Goal: Task Accomplishment & Management: Manage account settings

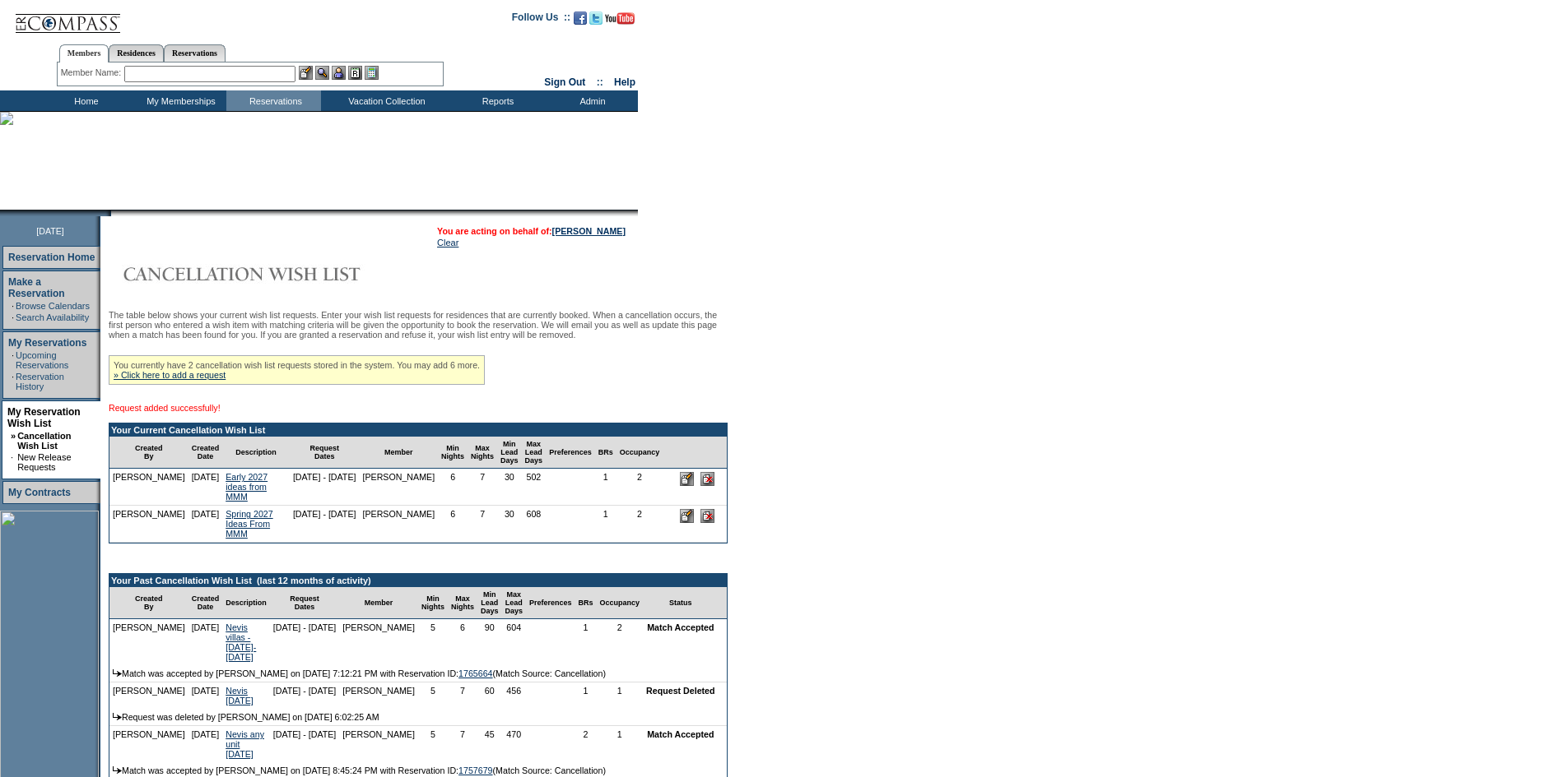
click at [82, 101] on td "Home" at bounding box center [84, 100] width 95 height 20
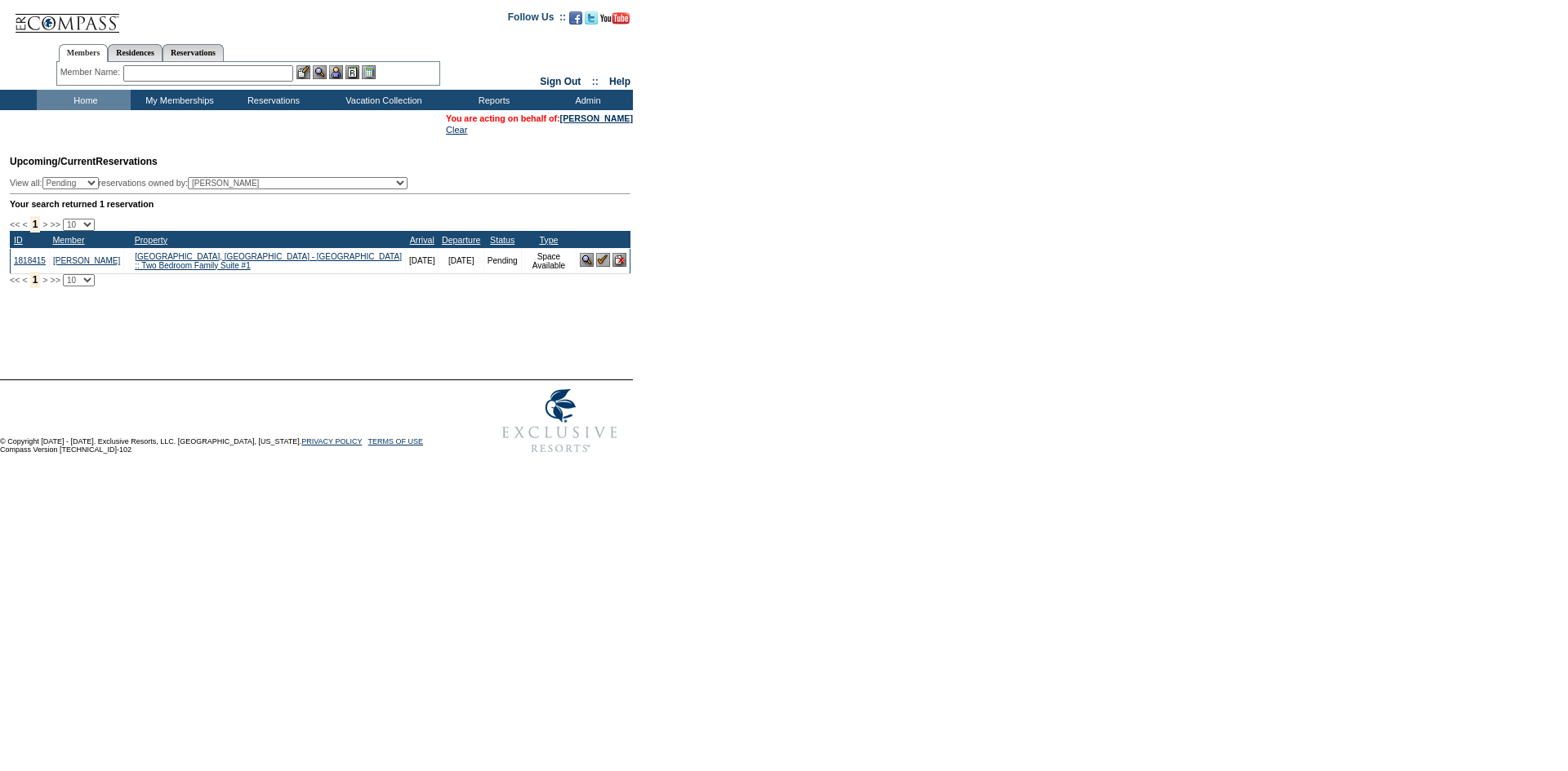
click at [213, 76] on input "text" at bounding box center [208, 73] width 170 height 16
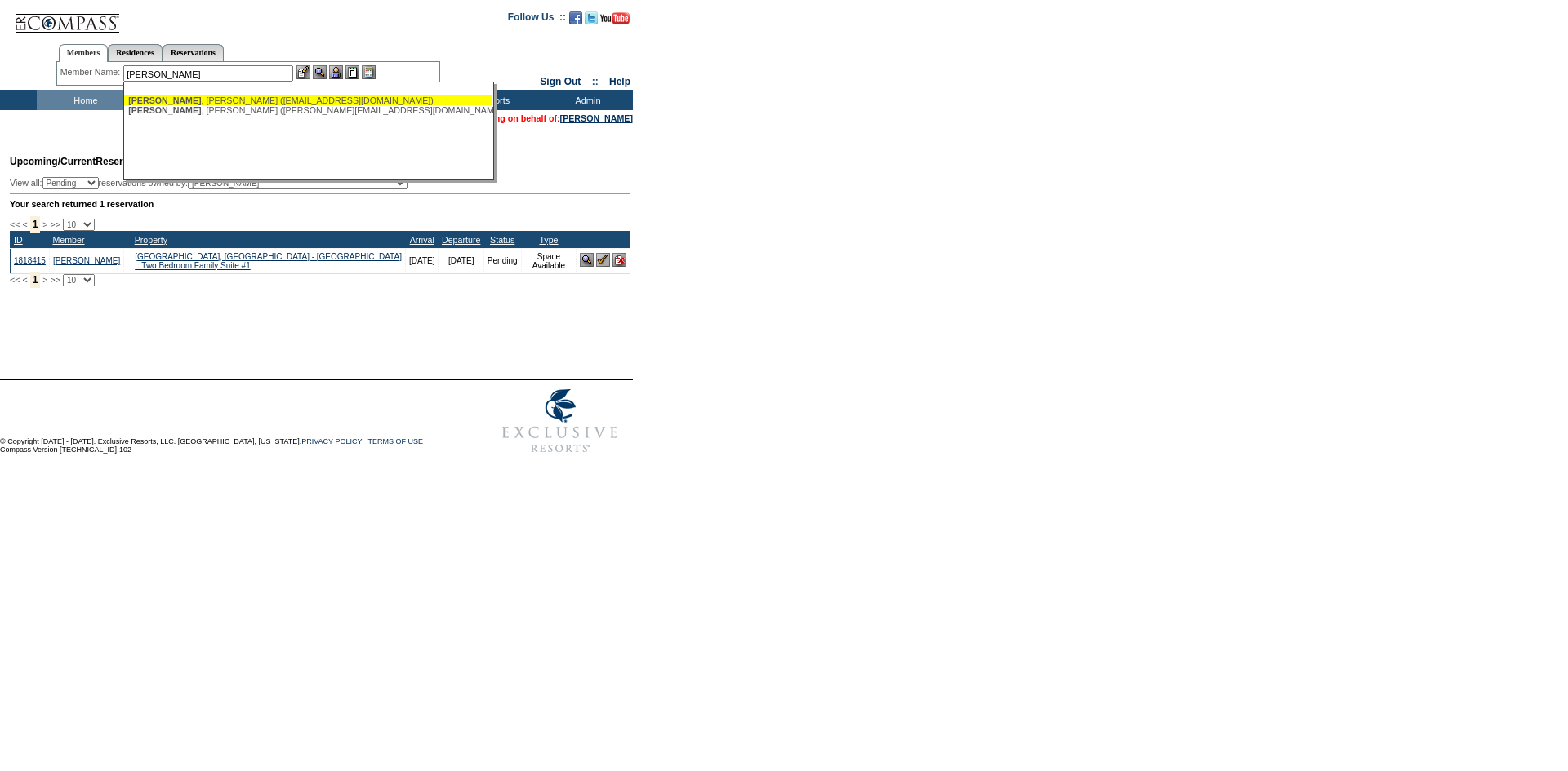
click at [333, 104] on div "Kipp , Cindy (cindykipp@icloud.com)" at bounding box center [307, 101] width 359 height 10
type input "Kipp, Cindy (cindykipp@icloud.com)"
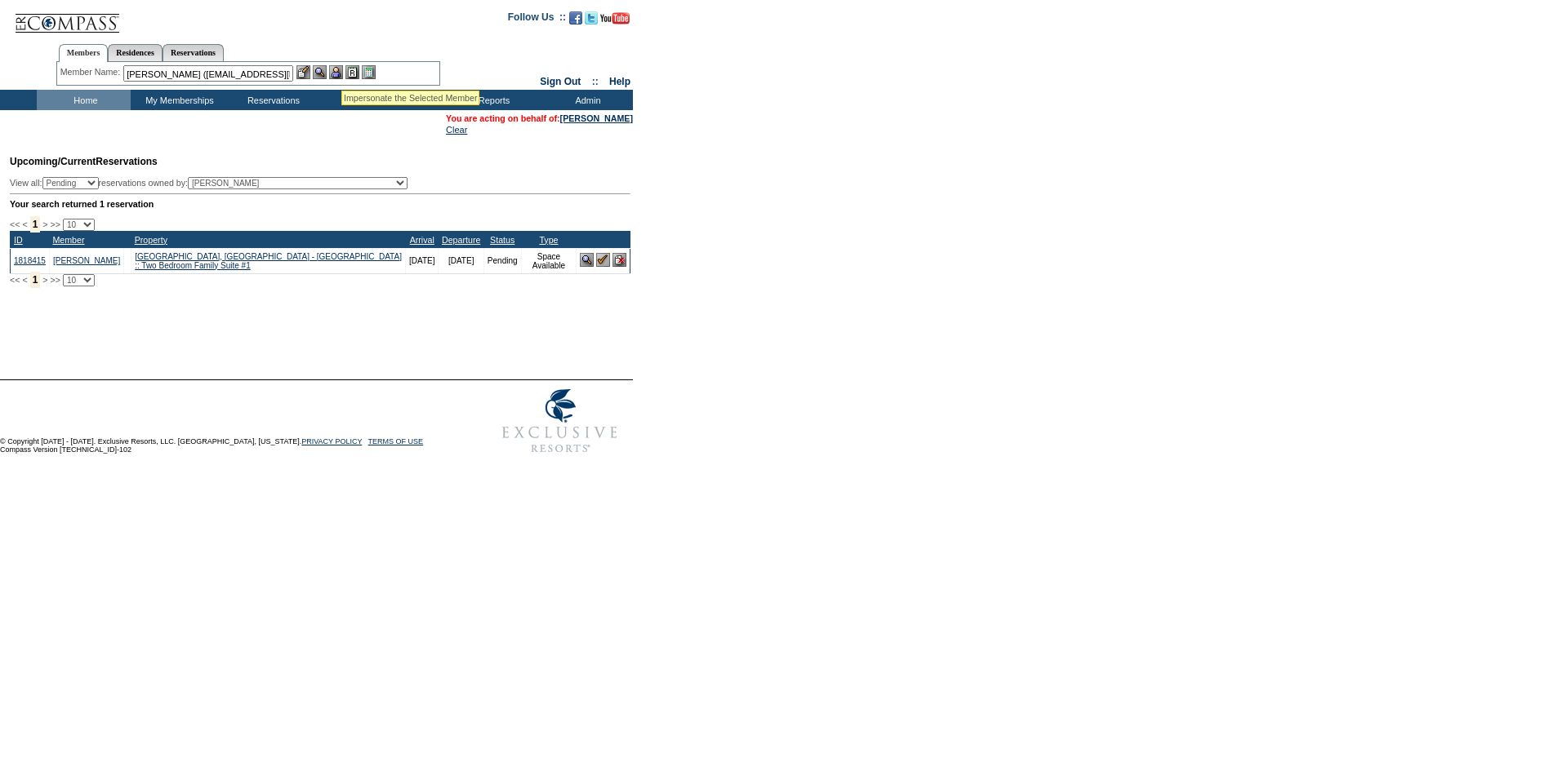
click at [341, 70] on img at bounding box center [336, 72] width 13 height 13
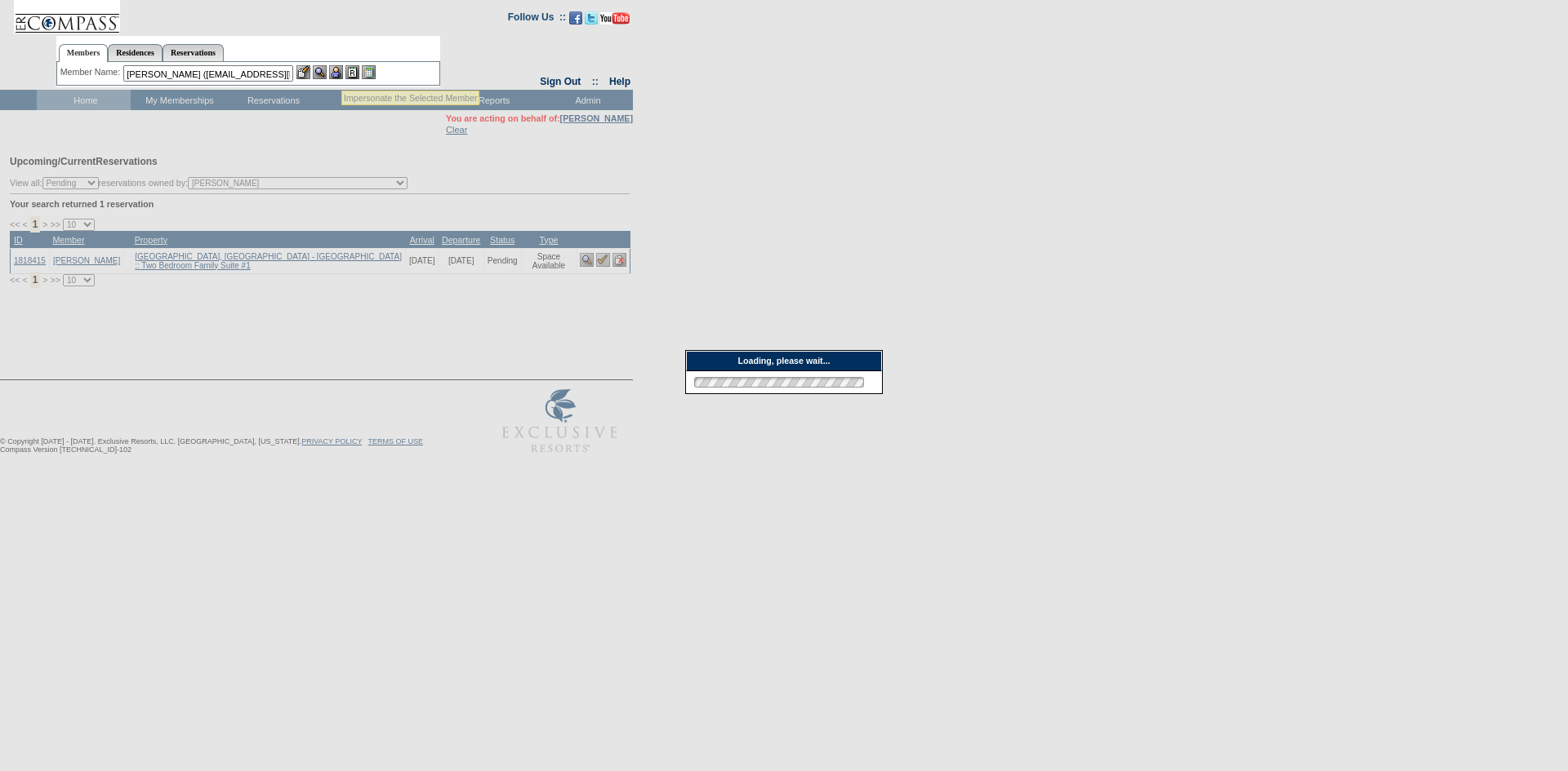
click at [326, 72] on img at bounding box center [319, 72] width 13 height 13
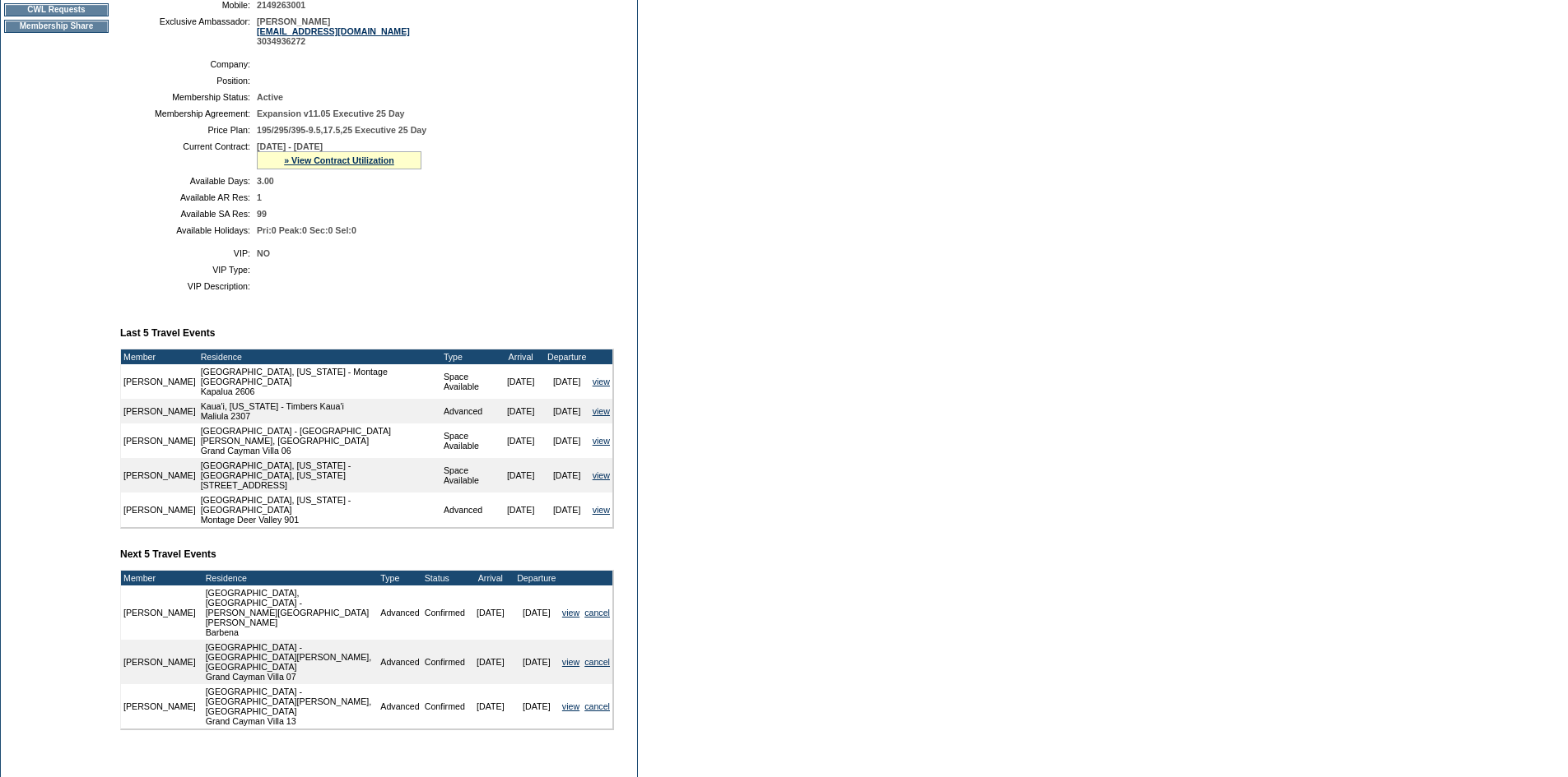
scroll to position [329, 0]
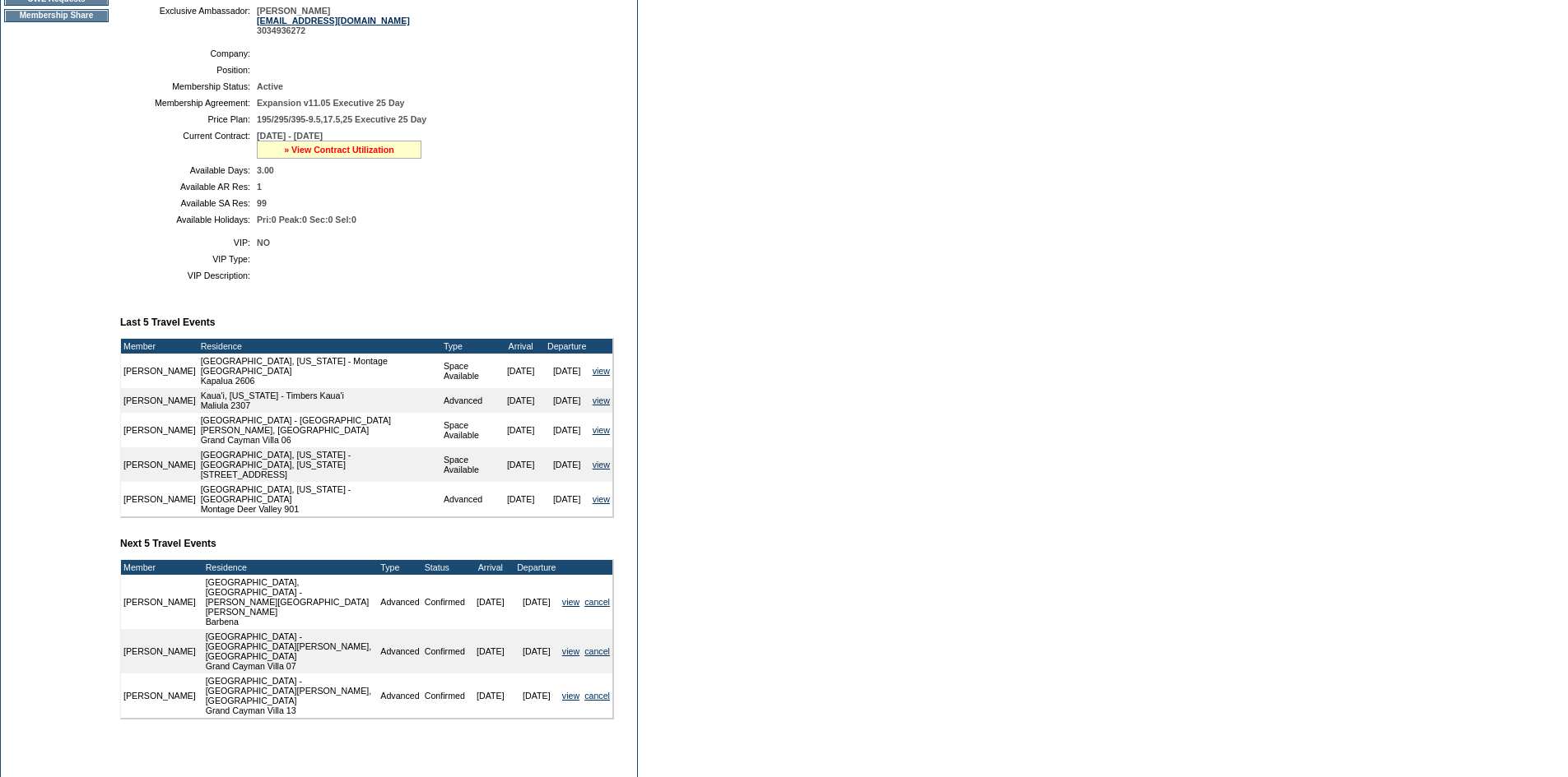
click at [389, 154] on link "» View Contract Utilization" at bounding box center [339, 150] width 110 height 10
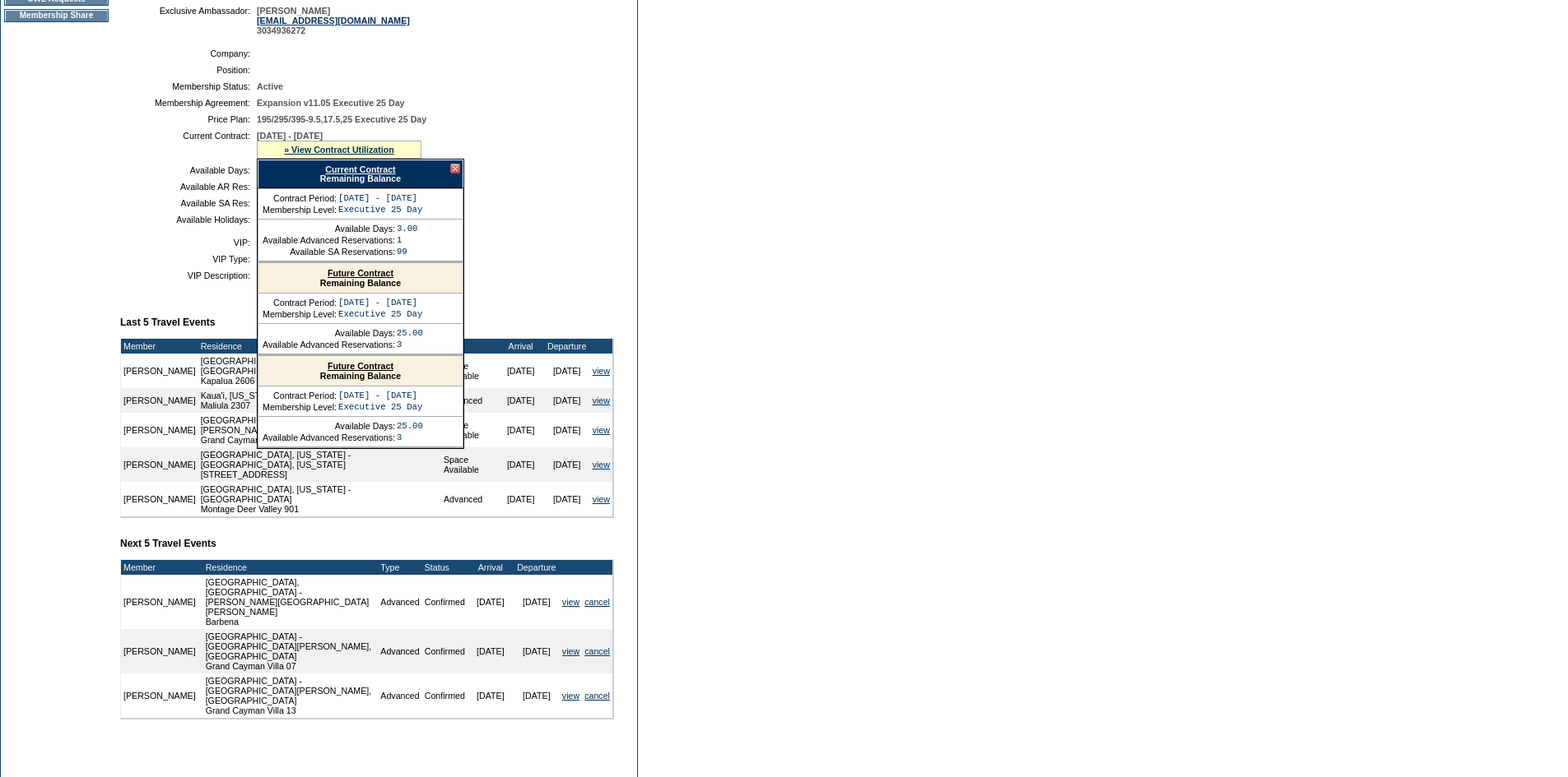
click at [365, 293] on div "Future Contract Remaining Balance" at bounding box center [360, 279] width 204 height 31
click at [371, 278] on link "Future Contract" at bounding box center [360, 273] width 66 height 10
click at [455, 174] on div at bounding box center [455, 169] width 10 height 10
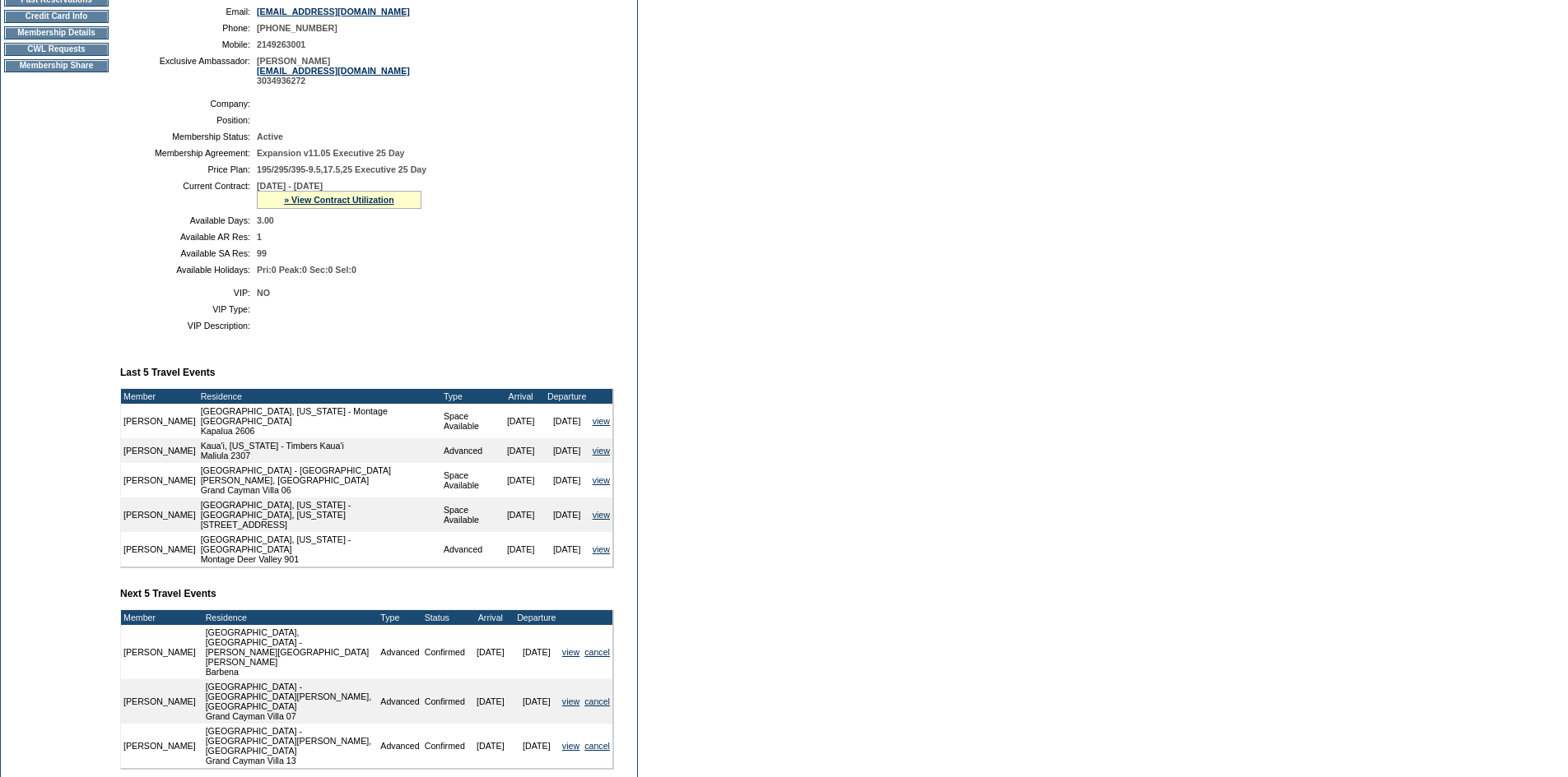
scroll to position [92, 0]
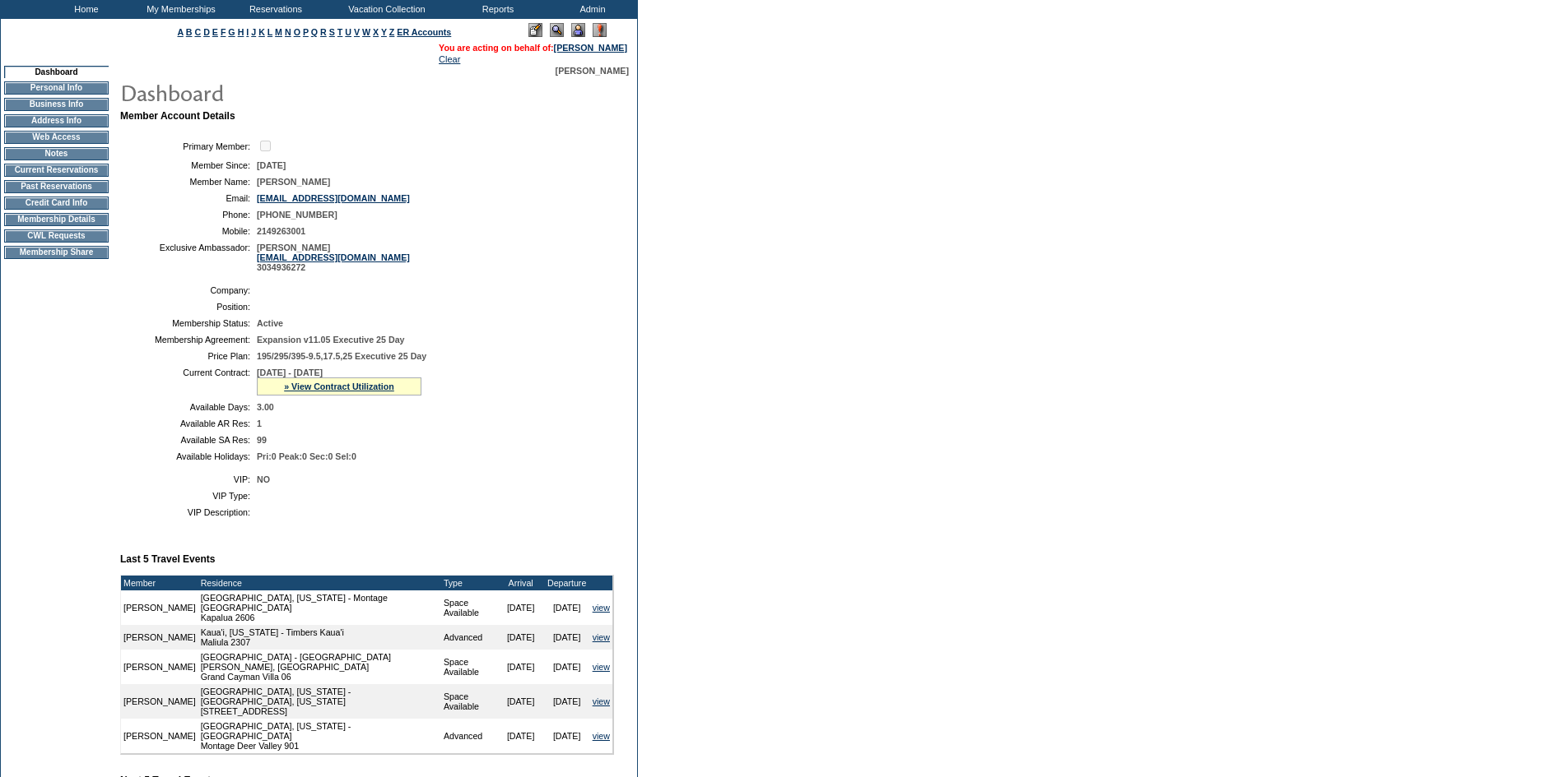
click at [103, 242] on td "CWL Requests" at bounding box center [56, 236] width 104 height 14
